Goal: Information Seeking & Learning: Learn about a topic

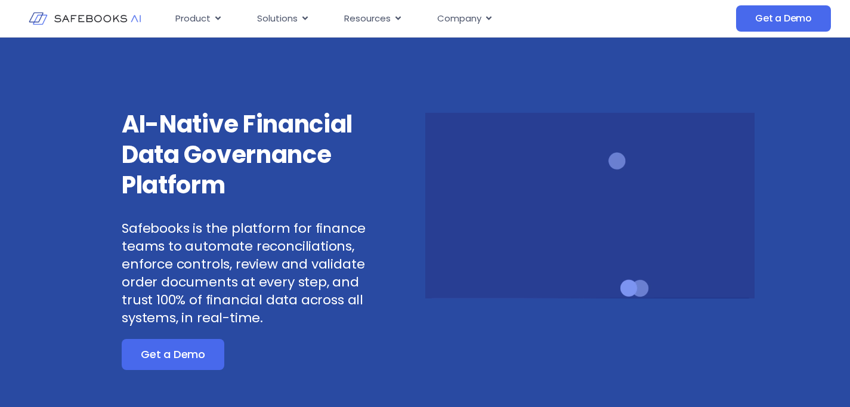
click at [199, 21] on span "Product" at bounding box center [192, 19] width 35 height 14
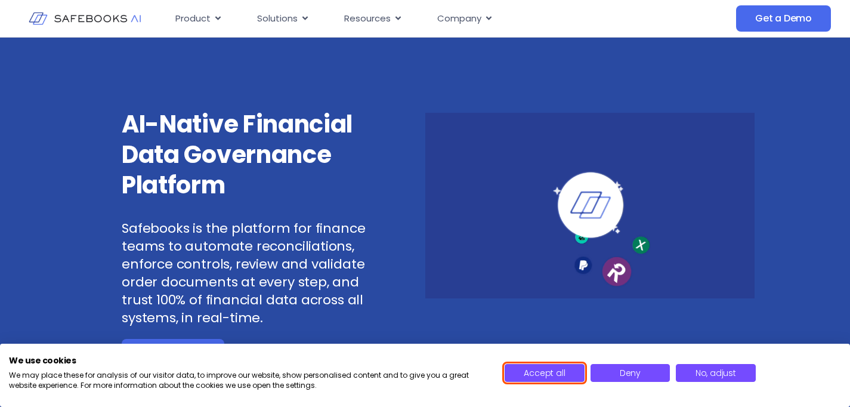
click at [534, 369] on span "Accept all" at bounding box center [544, 373] width 41 height 12
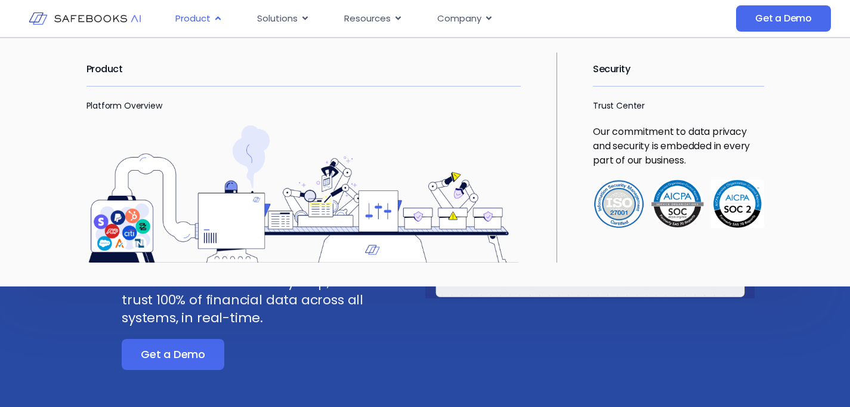
click at [187, 16] on span "Product" at bounding box center [192, 19] width 35 height 14
click at [131, 101] on link "Platform Overview" at bounding box center [125, 106] width 76 height 12
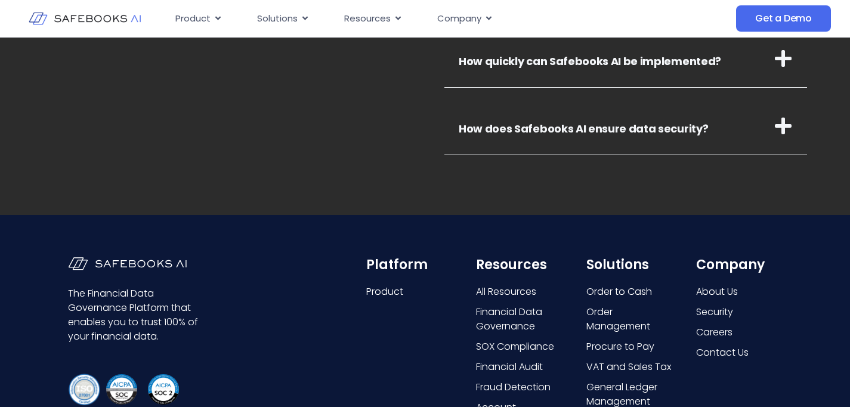
scroll to position [4745, 0]
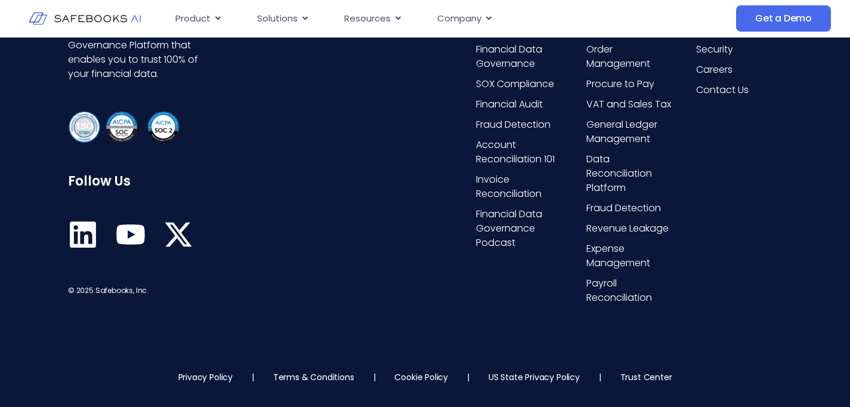
click at [84, 228] on icon at bounding box center [83, 234] width 26 height 26
